Goal: Information Seeking & Learning: Find specific fact

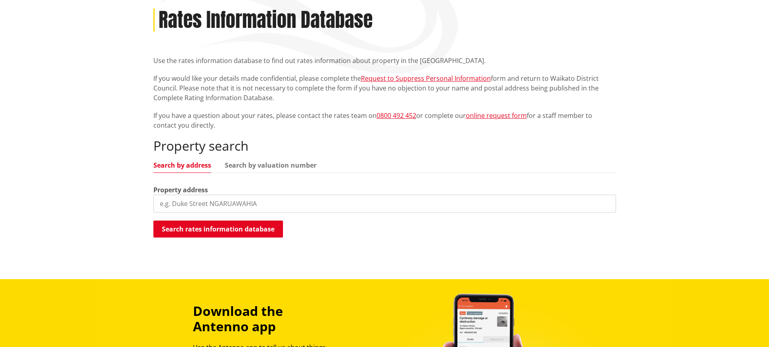
scroll to position [162, 0]
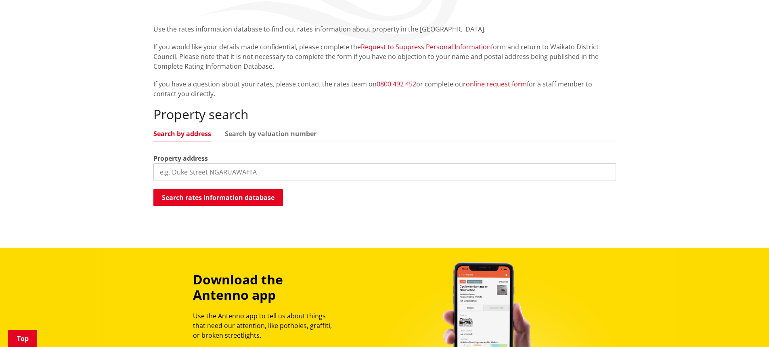
click at [210, 170] on input "search" at bounding box center [384, 172] width 463 height 18
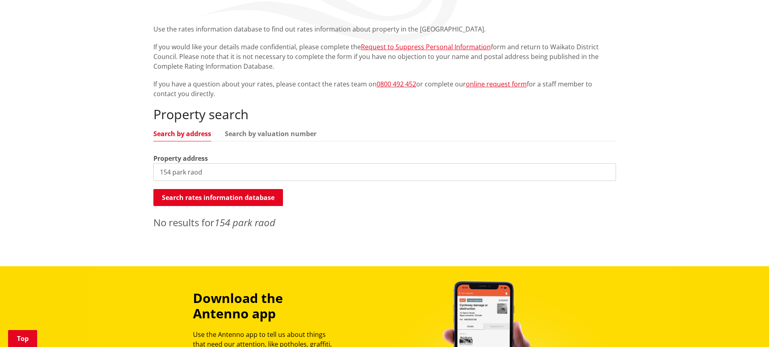
click at [198, 172] on input "154 park raod" at bounding box center [384, 172] width 463 height 18
type input "154 park road"
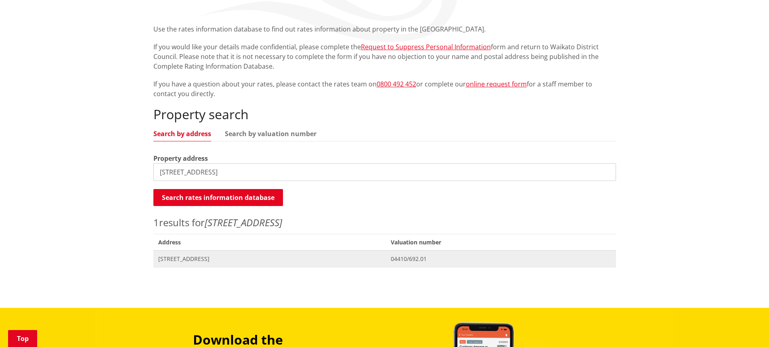
click at [184, 260] on span "[STREET_ADDRESS]" at bounding box center [269, 259] width 223 height 8
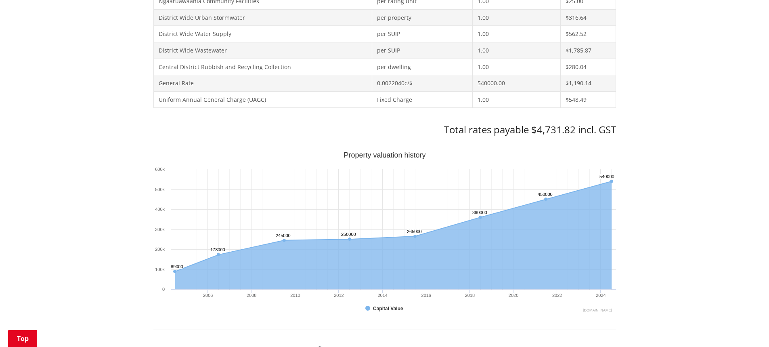
scroll to position [444, 0]
